Goal: Task Accomplishment & Management: Complete application form

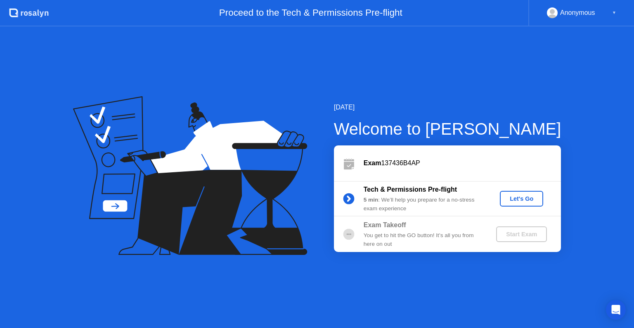
click at [518, 198] on div "Let's Go" at bounding box center [521, 198] width 37 height 7
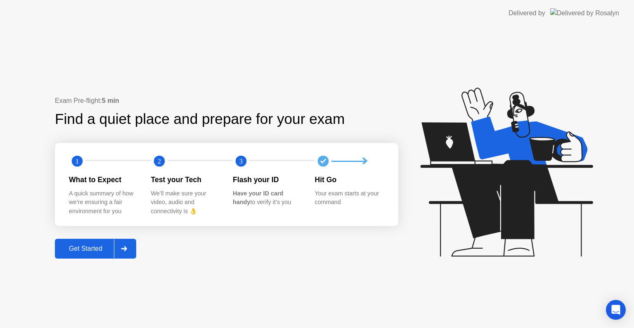
click at [124, 249] on icon at bounding box center [124, 248] width 6 height 5
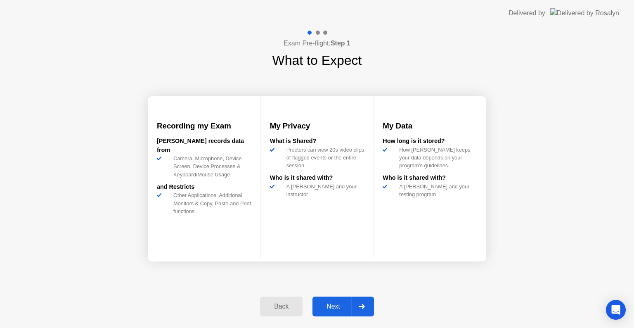
click at [359, 306] on div at bounding box center [362, 306] width 20 height 19
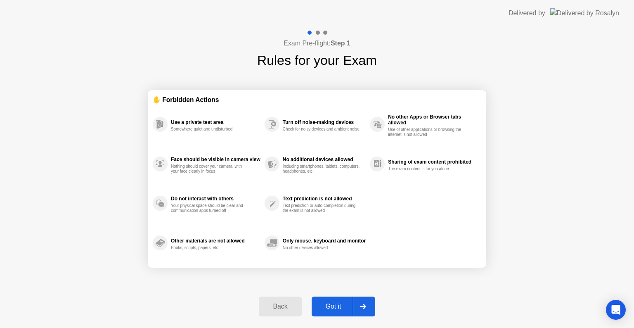
click at [366, 306] on icon at bounding box center [363, 306] width 6 height 5
select select "**********"
select select "*******"
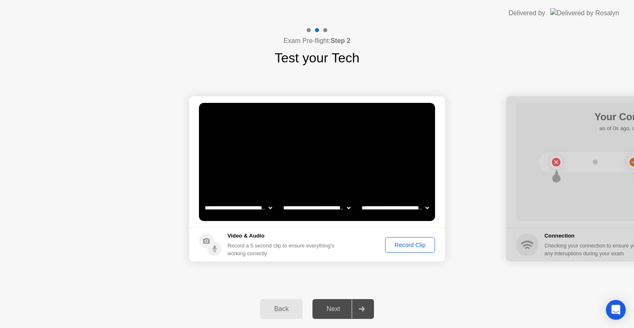
click at [396, 249] on button "Record Clip" at bounding box center [410, 245] width 50 height 16
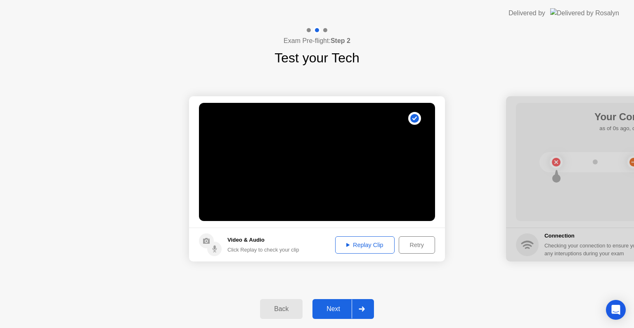
click at [363, 309] on icon at bounding box center [362, 308] width 6 height 5
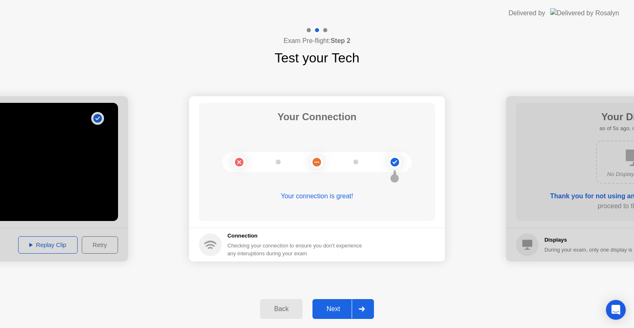
click at [363, 309] on icon at bounding box center [362, 308] width 6 height 5
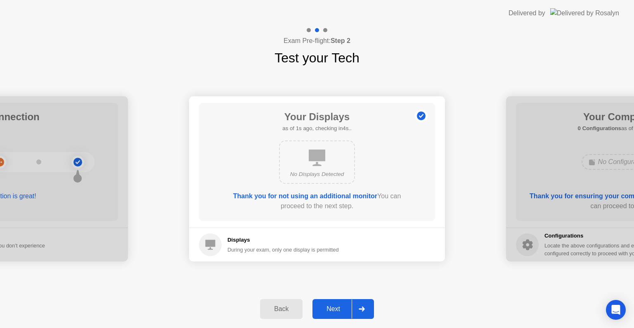
click at [363, 309] on icon at bounding box center [362, 308] width 6 height 5
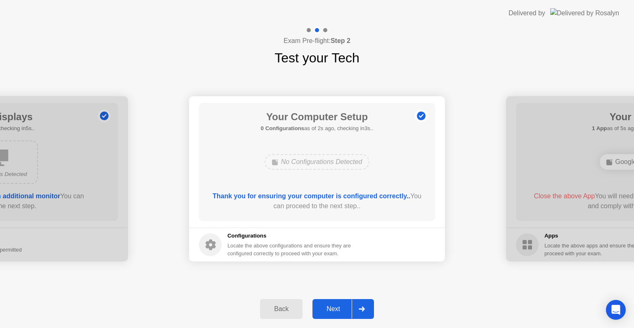
click at [363, 309] on icon at bounding box center [362, 308] width 6 height 5
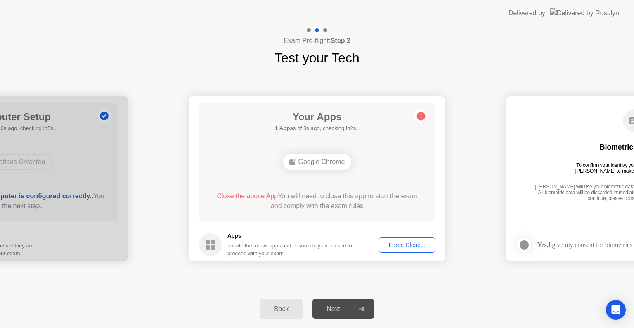
click at [401, 245] on div "Force Close..." at bounding box center [407, 245] width 50 height 7
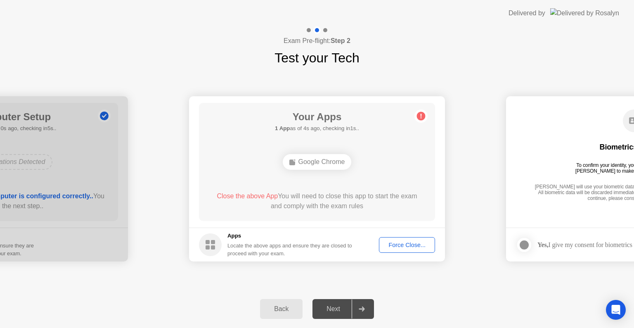
click at [396, 245] on div "Force Close..." at bounding box center [407, 245] width 50 height 7
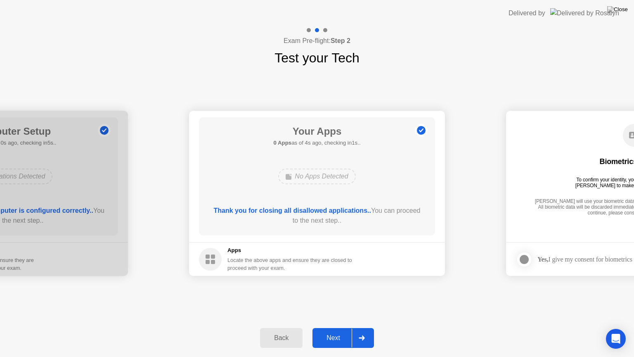
click at [366, 328] on div at bounding box center [362, 337] width 20 height 19
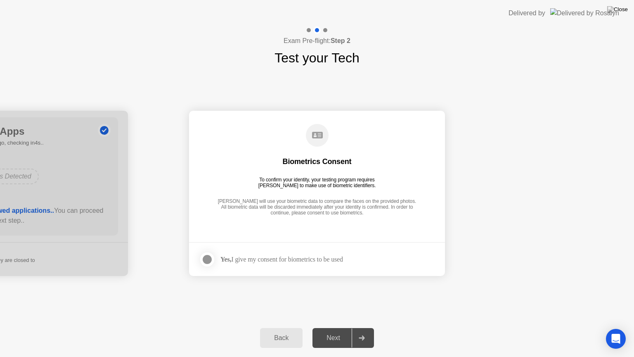
click at [209, 260] on div at bounding box center [207, 259] width 10 height 10
click at [364, 328] on icon at bounding box center [362, 337] width 6 height 5
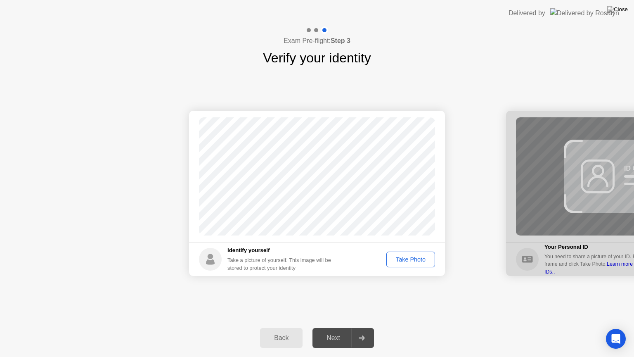
click at [416, 261] on div "Take Photo" at bounding box center [410, 259] width 43 height 7
click at [408, 258] on div "Retake" at bounding box center [416, 259] width 32 height 7
click at [405, 256] on div "Take Photo" at bounding box center [410, 259] width 43 height 7
click at [359, 328] on icon at bounding box center [362, 337] width 6 height 5
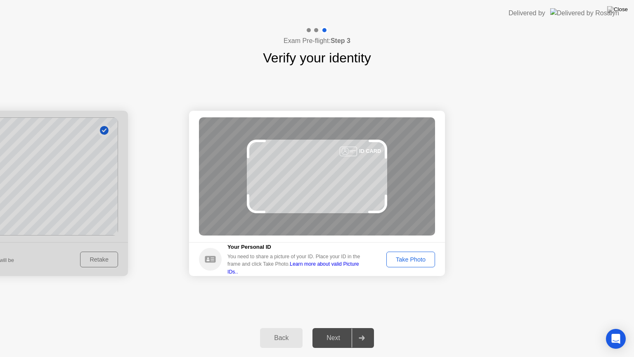
click at [413, 264] on button "Take Photo" at bounding box center [411, 260] width 49 height 16
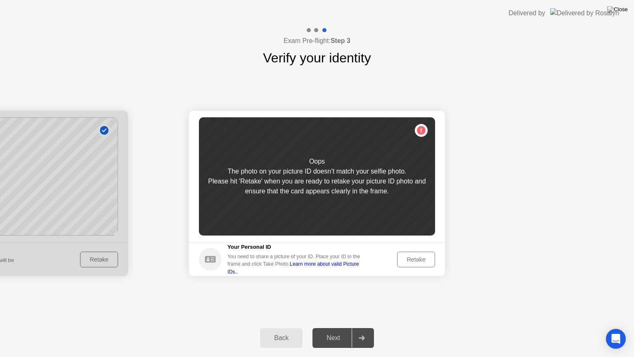
click at [410, 256] on div "Retake" at bounding box center [416, 259] width 32 height 7
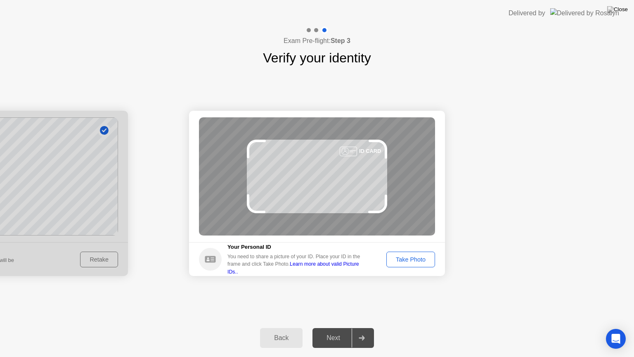
click at [410, 256] on div "Take Photo" at bounding box center [410, 259] width 43 height 7
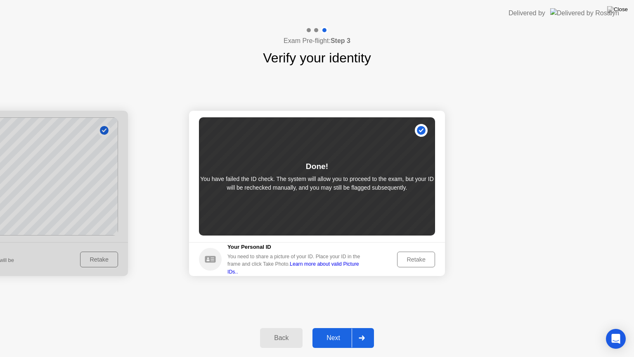
click at [415, 260] on div "Retake" at bounding box center [416, 259] width 32 height 7
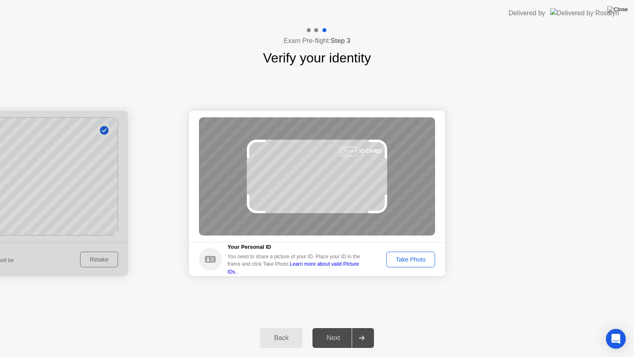
click at [422, 262] on div "Take Photo" at bounding box center [410, 259] width 43 height 7
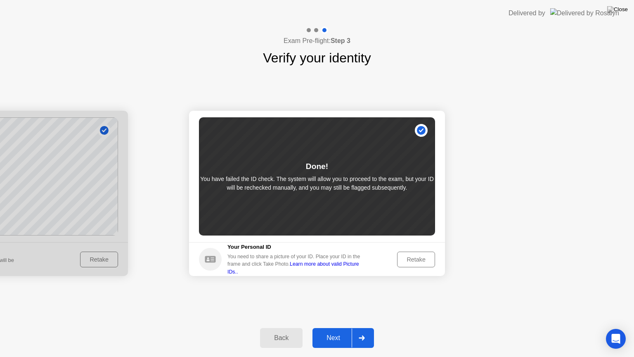
click at [361, 328] on icon at bounding box center [362, 337] width 6 height 5
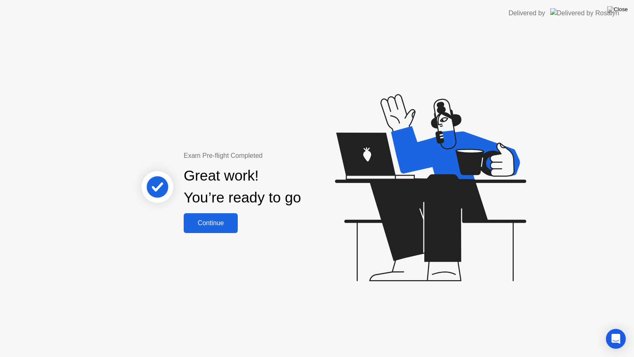
click at [221, 223] on div "Continue" at bounding box center [210, 222] width 49 height 7
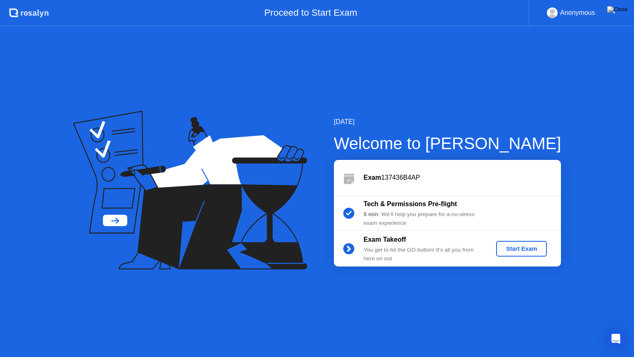
click at [519, 245] on div "Start Exam" at bounding box center [522, 248] width 44 height 7
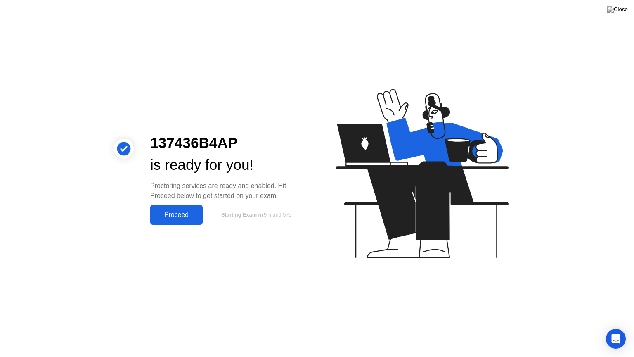
click at [174, 213] on div "Proceed" at bounding box center [176, 214] width 47 height 7
